Goal: Navigation & Orientation: Find specific page/section

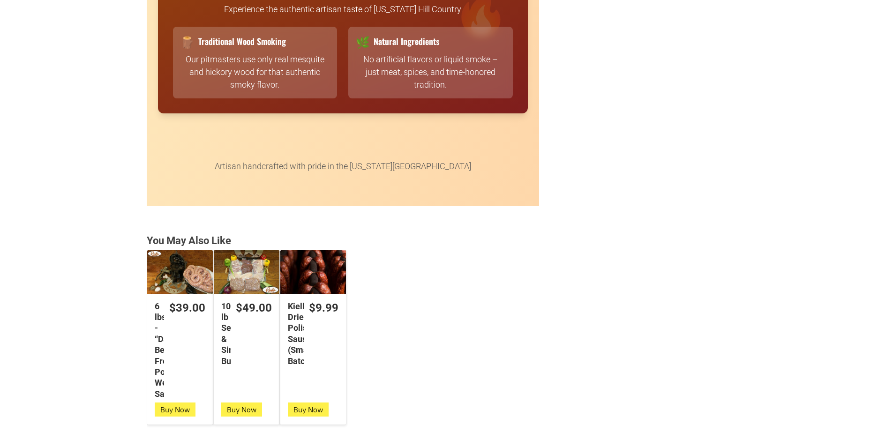
scroll to position [2391, 0]
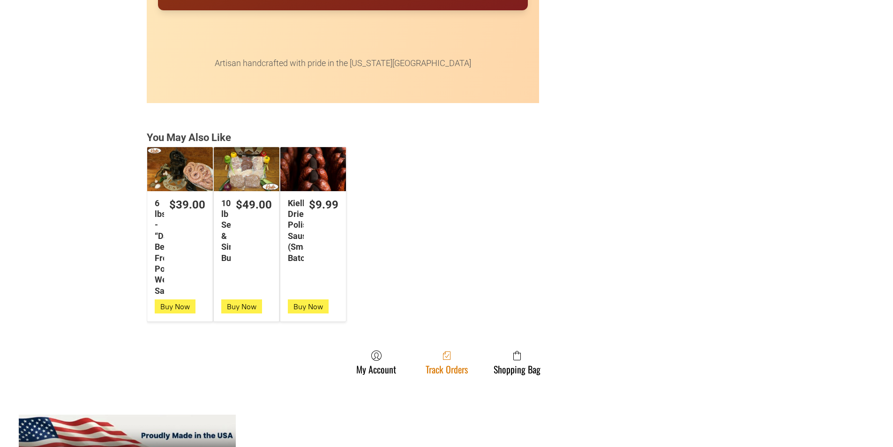
click at [428, 360] on span at bounding box center [447, 355] width 42 height 11
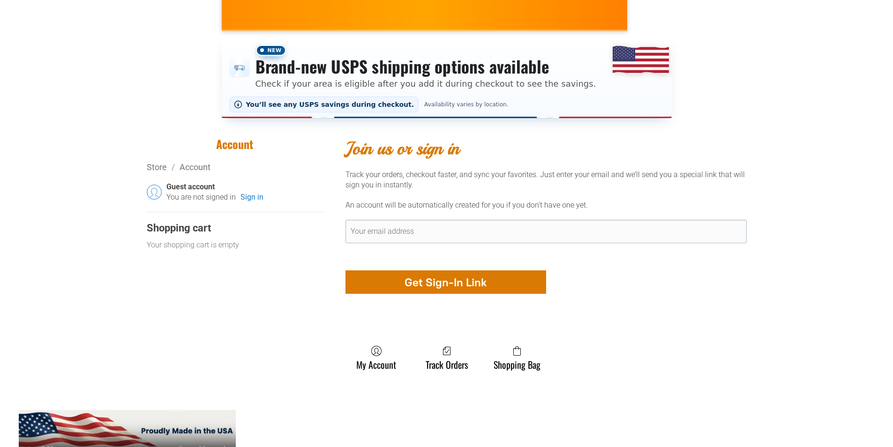
scroll to position [47, 0]
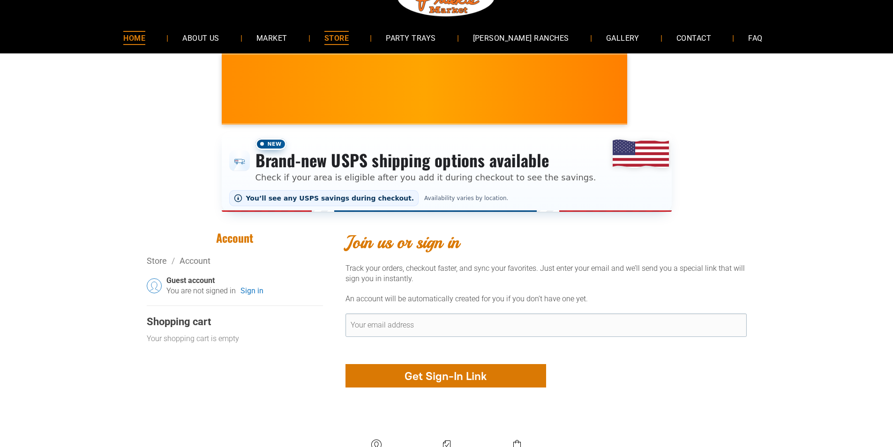
click at [135, 45] on link "HOME" at bounding box center [134, 37] width 50 height 25
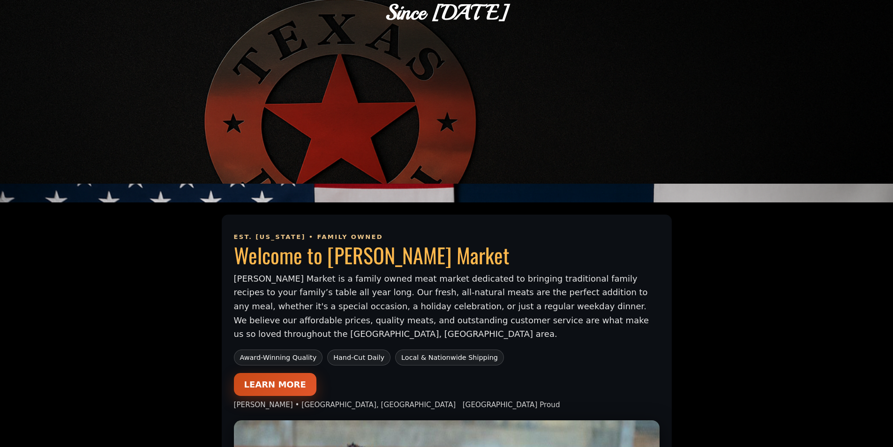
scroll to position [328, 0]
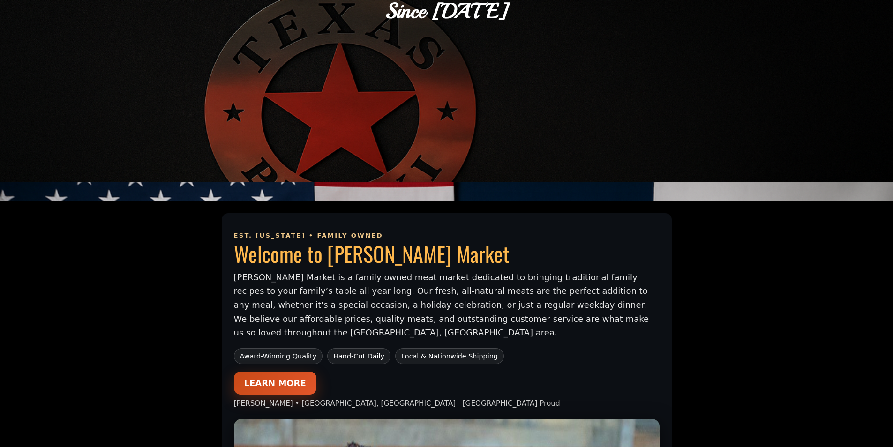
click at [250, 372] on link "LEARN MORE" at bounding box center [275, 383] width 83 height 23
